Goal: Task Accomplishment & Management: Use online tool/utility

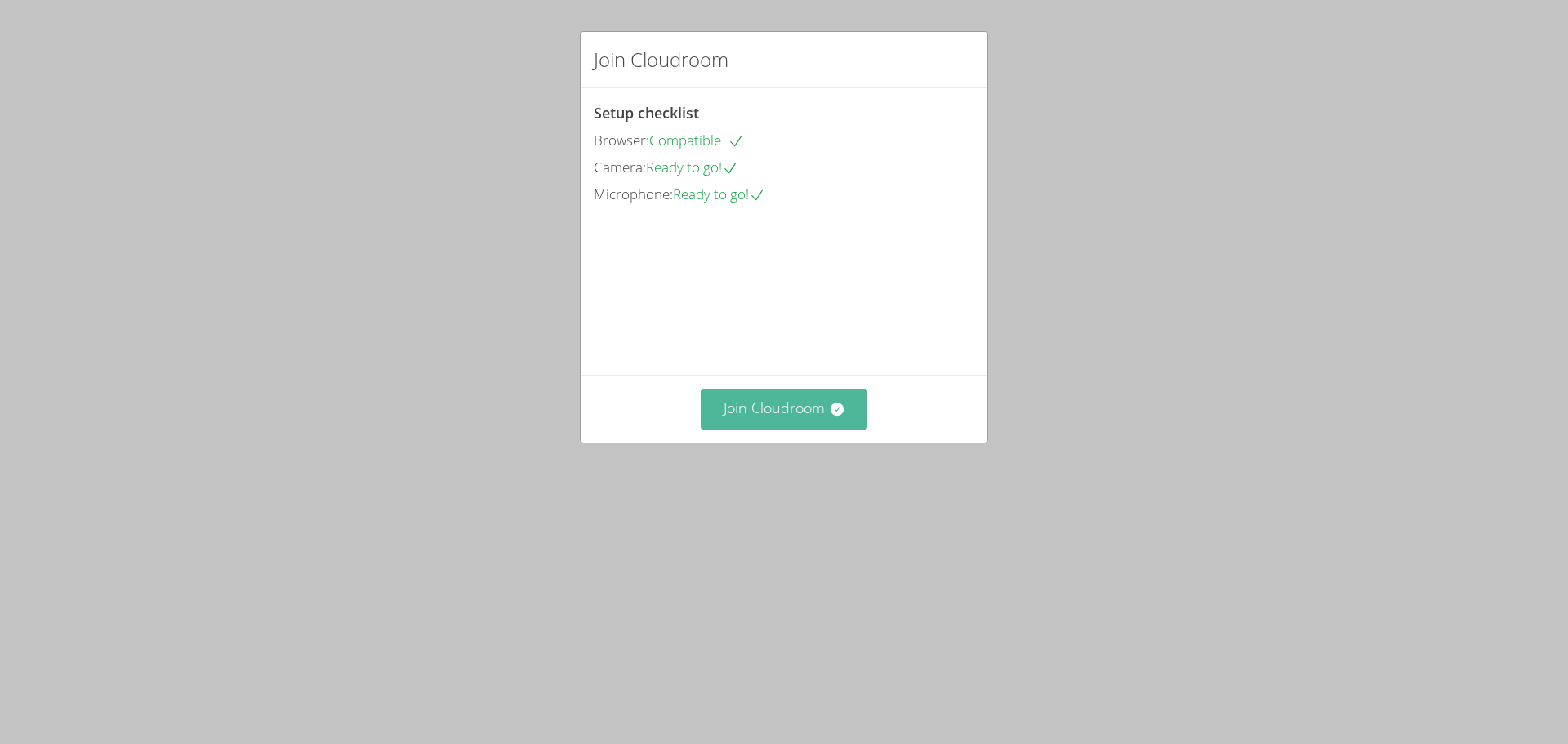
click at [808, 429] on button "Join Cloudroom" at bounding box center [784, 408] width 167 height 40
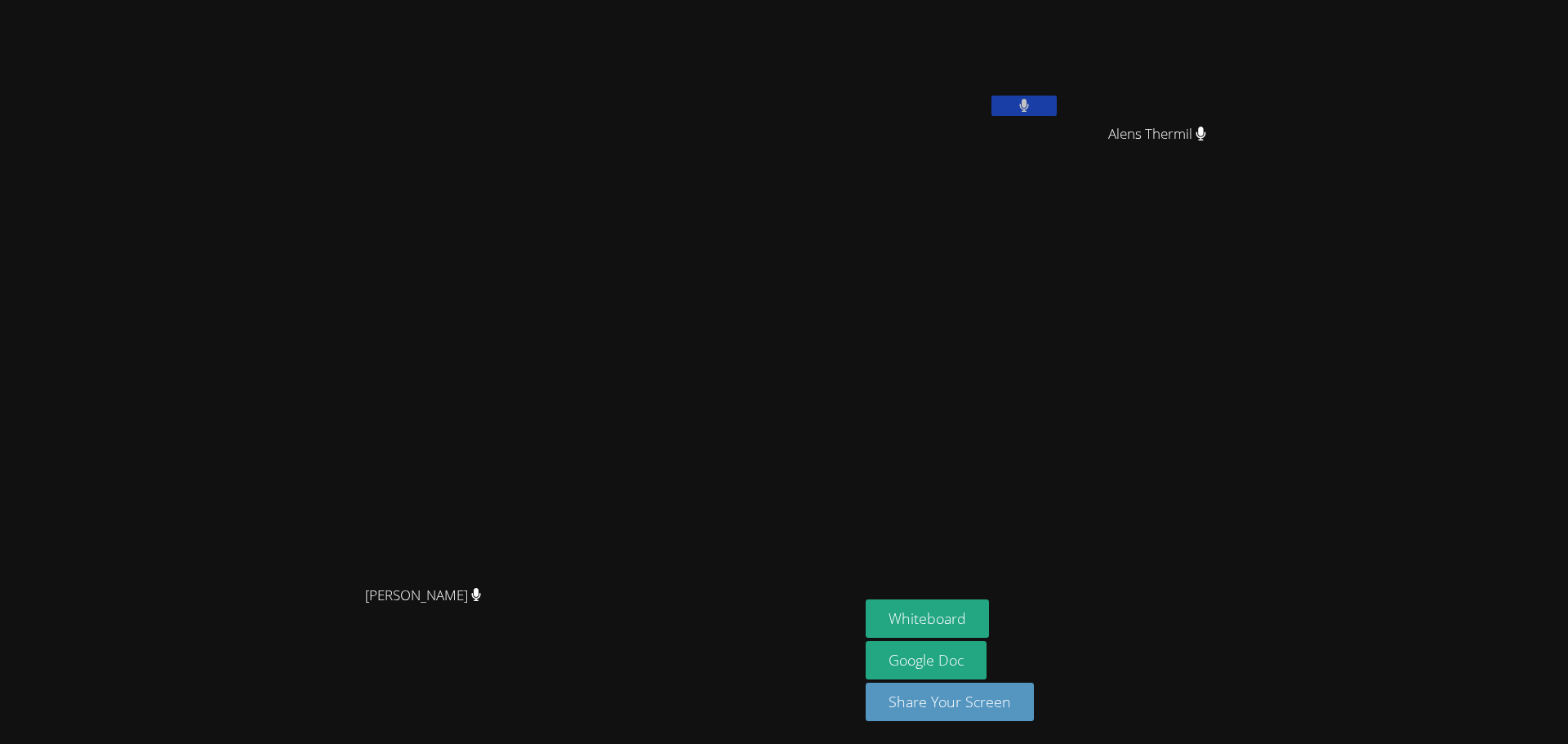
click at [1078, 446] on aside "Guervensley [PERSON_NAME] Thermil Alens Thermil Whiteboard Google Doc Share You…" at bounding box center [1062, 372] width 408 height 744
click at [1057, 117] on div at bounding box center [1024, 108] width 66 height 25
click at [1057, 106] on button at bounding box center [1024, 105] width 66 height 20
click at [1057, 108] on button at bounding box center [1024, 105] width 66 height 20
click at [552, 228] on video at bounding box center [429, 339] width 245 height 477
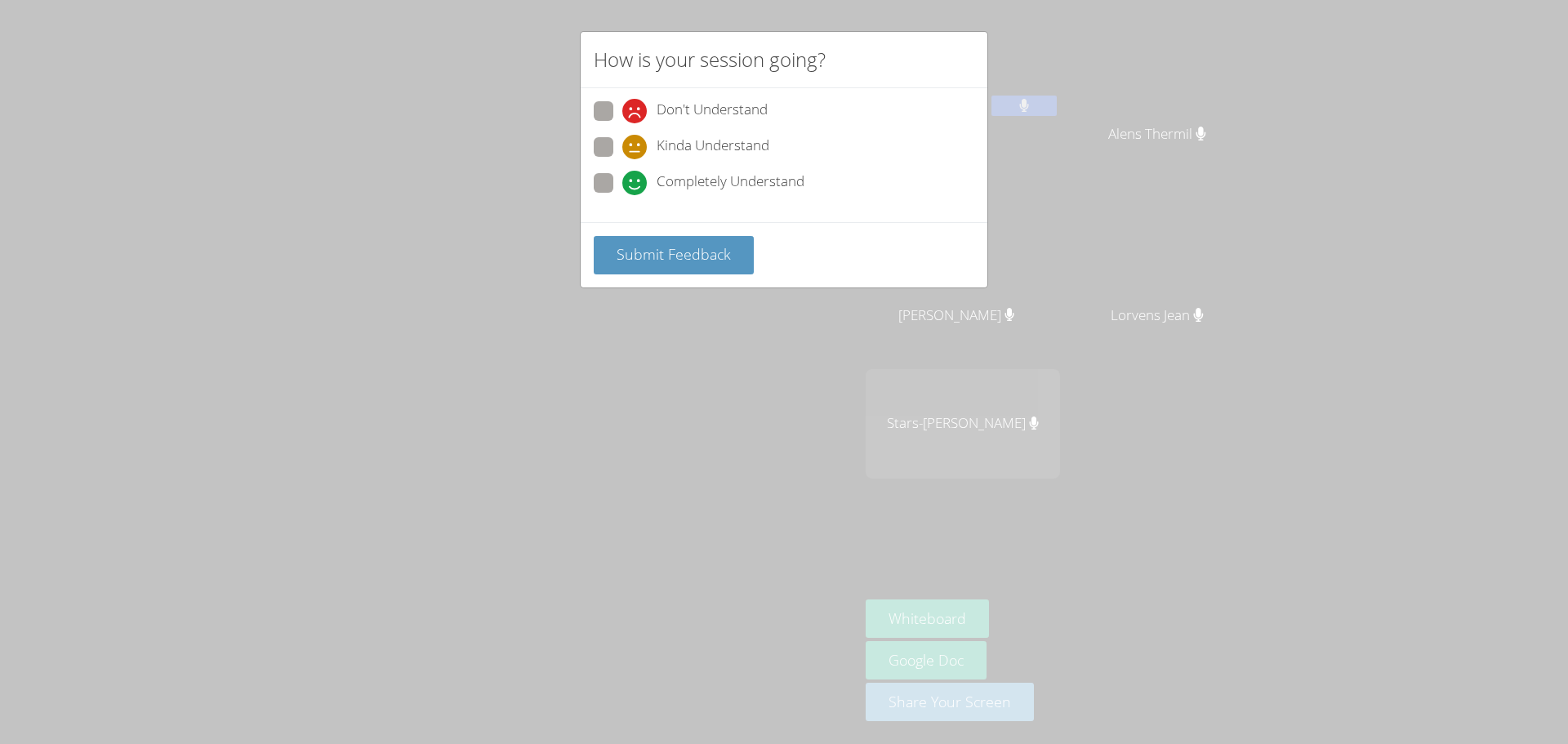
click at [676, 120] on span "Don't Understand" at bounding box center [712, 112] width 111 height 25
click at [637, 115] on input "Don't Understand" at bounding box center [630, 108] width 14 height 14
radio input "true"
click at [672, 251] on span "Submit Feedback" at bounding box center [673, 254] width 114 height 19
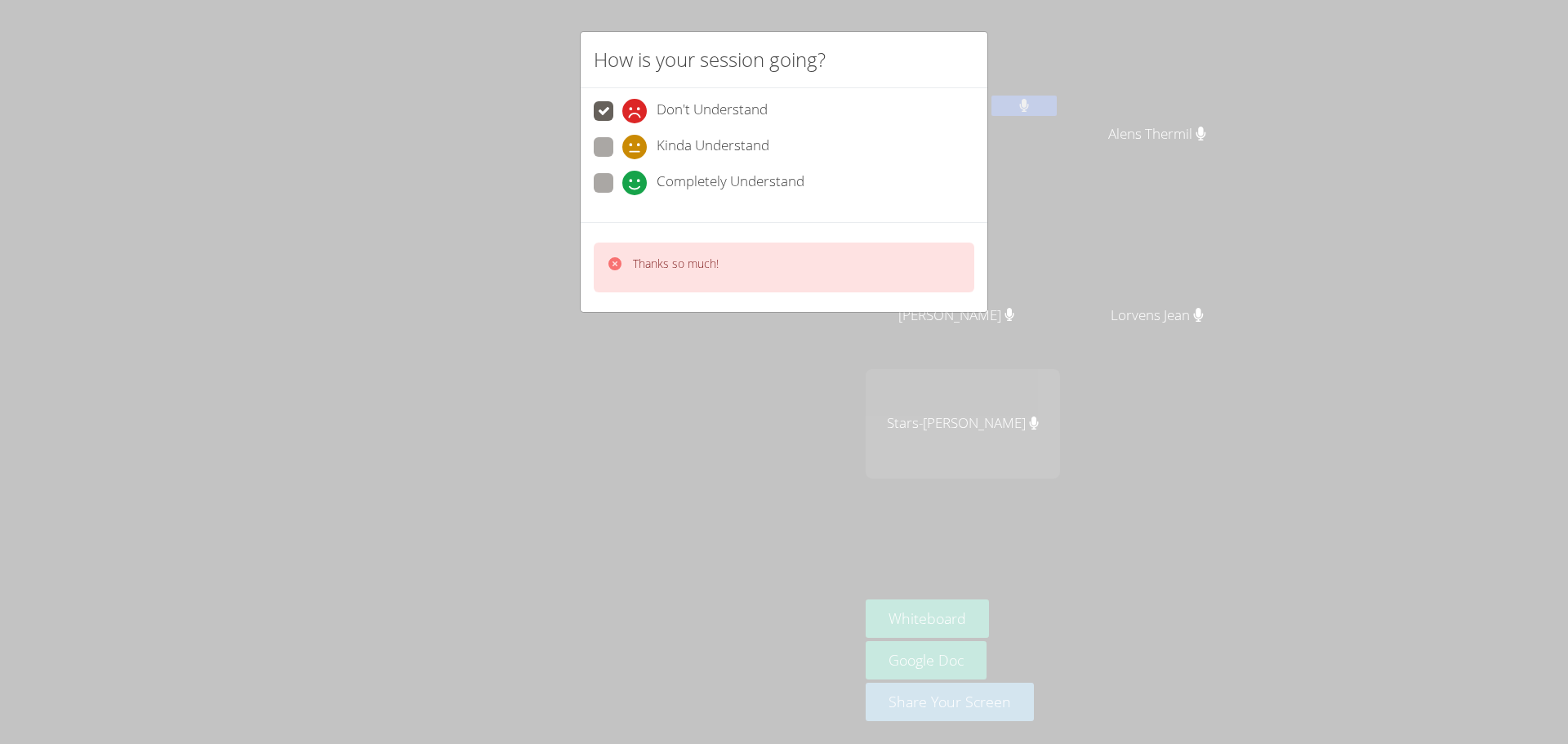
click at [765, 268] on div "Thanks so much!" at bounding box center [784, 267] width 381 height 50
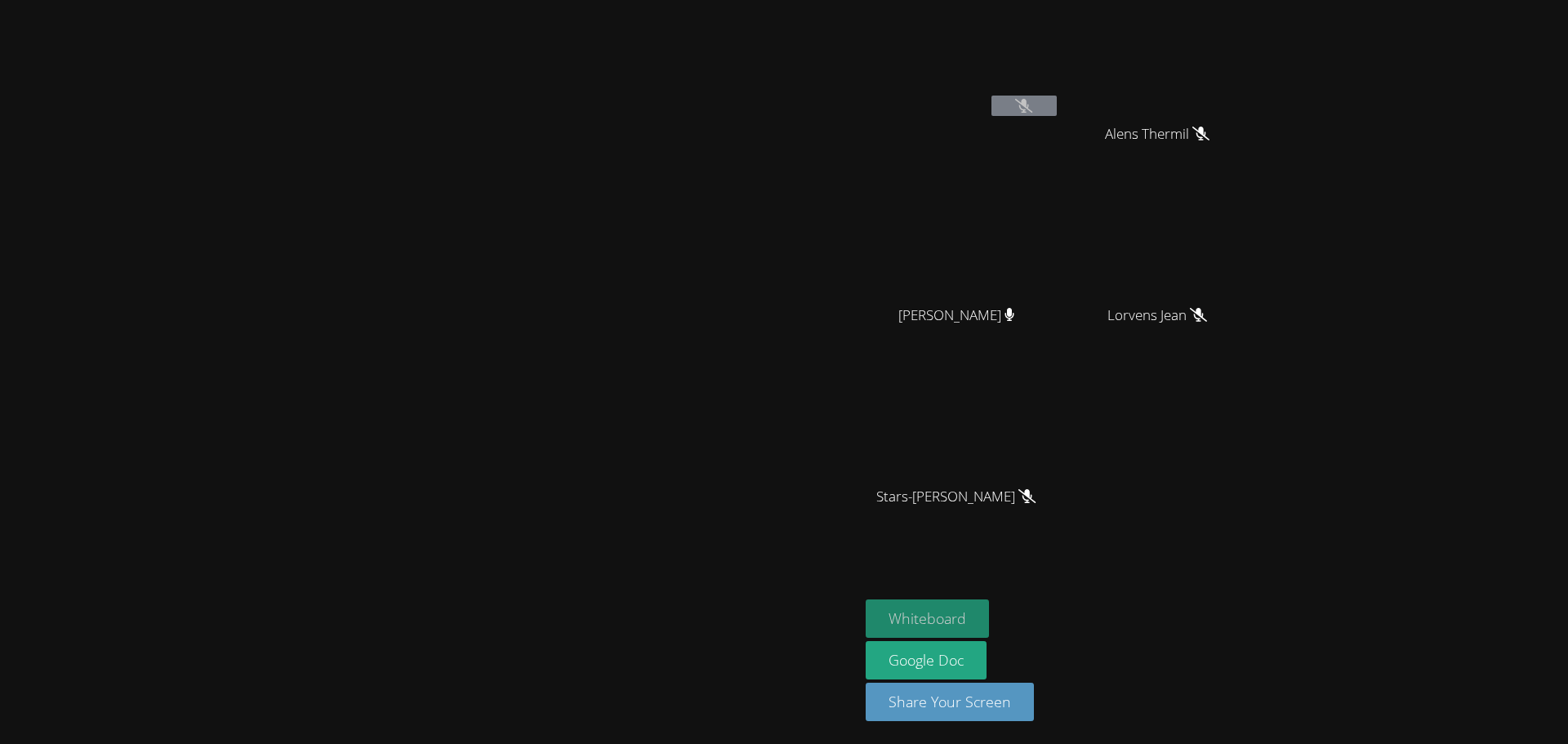
click at [989, 608] on button "Whiteboard" at bounding box center [927, 618] width 123 height 38
